Goal: Task Accomplishment & Management: Use online tool/utility

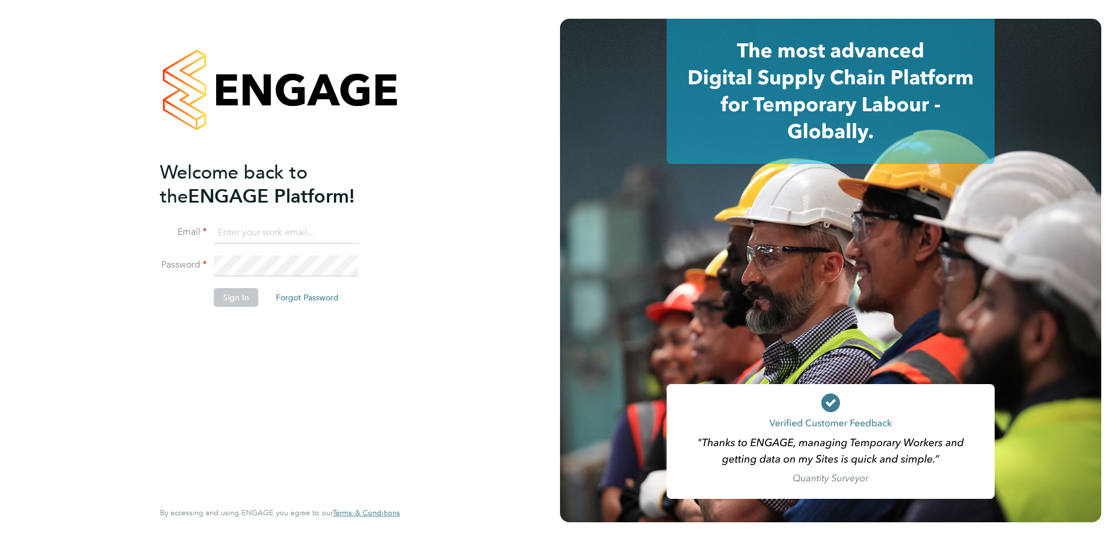
type input "scott.dular@vistry.co.uk"
click at [245, 301] on button "Sign In" at bounding box center [236, 297] width 45 height 19
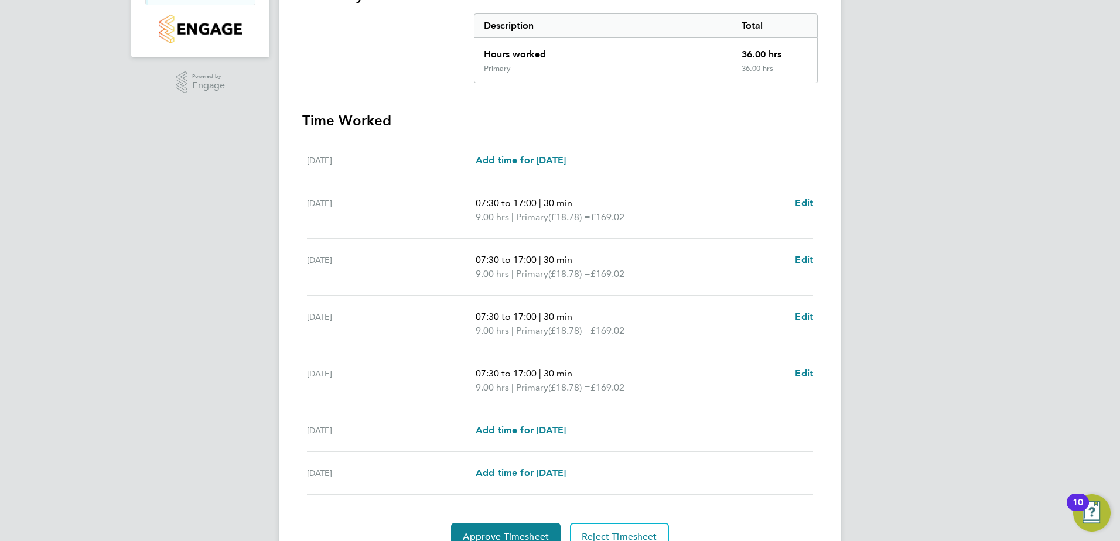
scroll to position [291, 0]
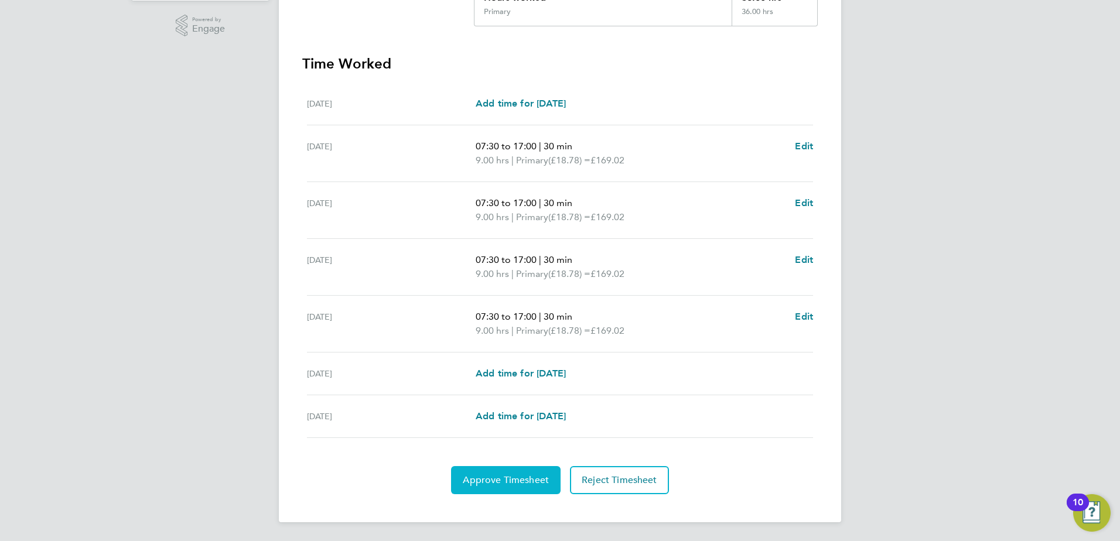
click at [510, 482] on span "Approve Timesheet" at bounding box center [506, 480] width 86 height 12
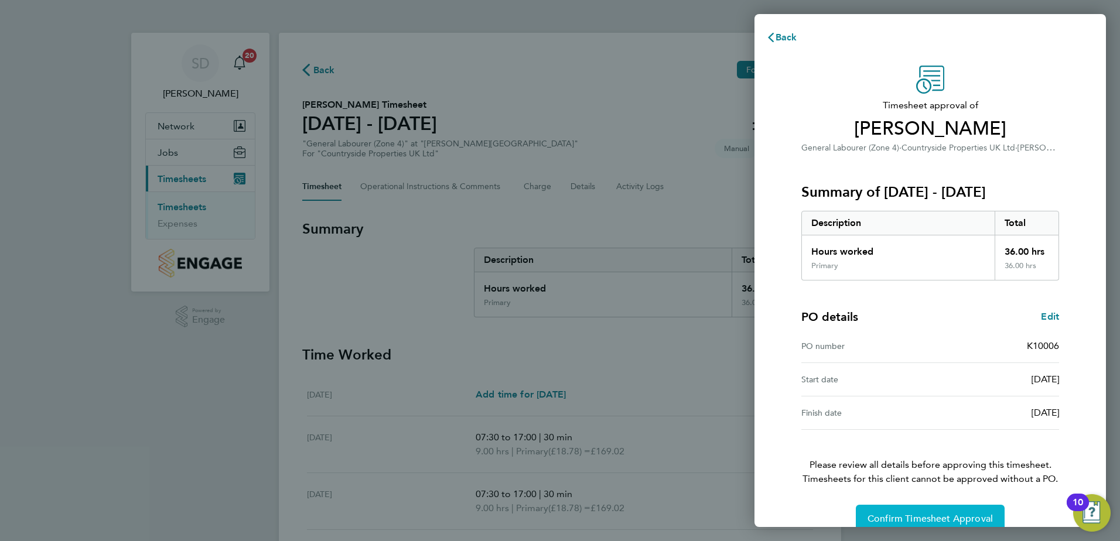
click at [908, 510] on button "Confirm Timesheet Approval" at bounding box center [930, 519] width 149 height 28
